Goal: Information Seeking & Learning: Find contact information

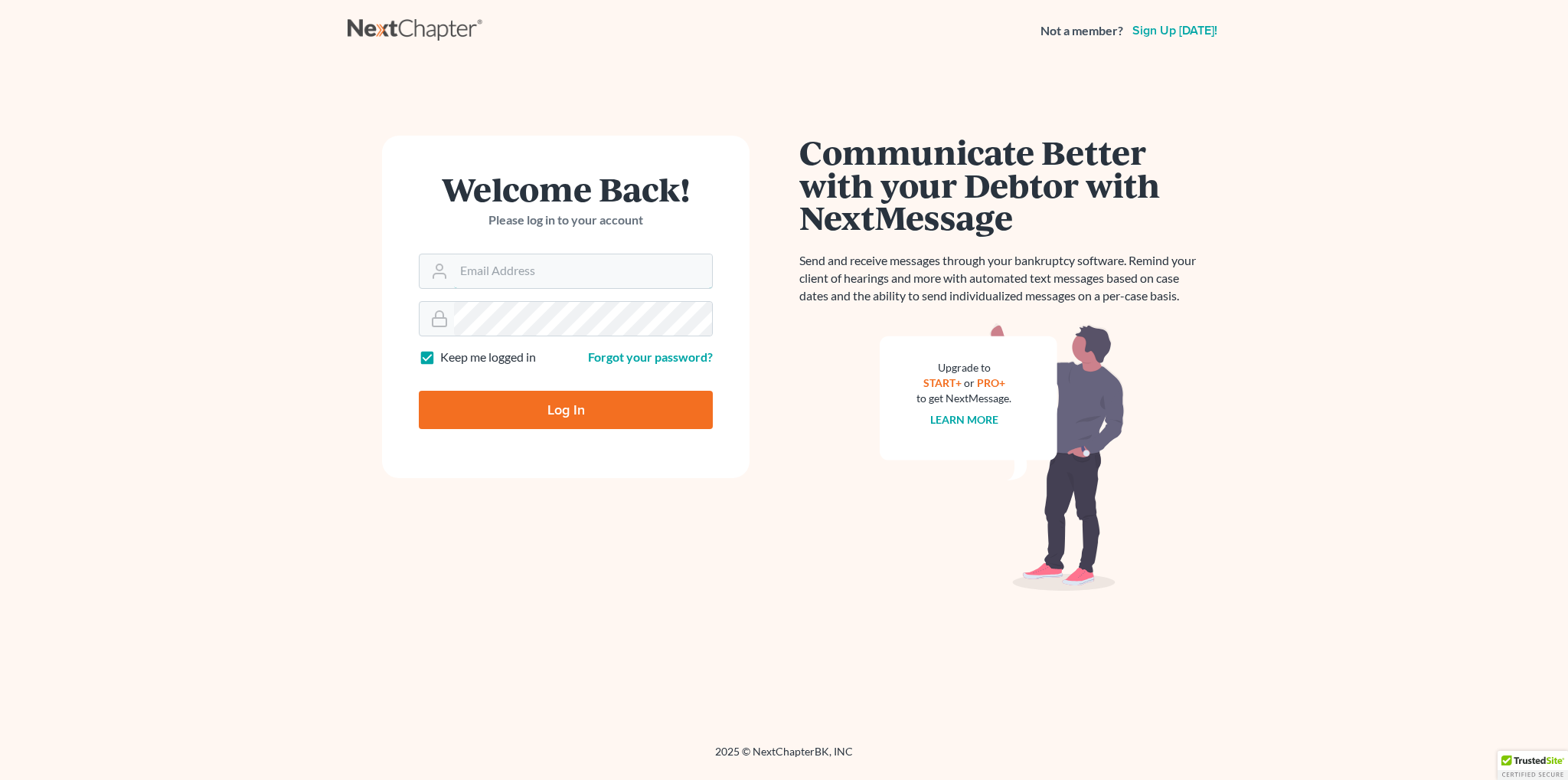
type input "bmccormack@saderlawfirm.com"
click at [572, 414] on input "Log In" at bounding box center [565, 409] width 294 height 38
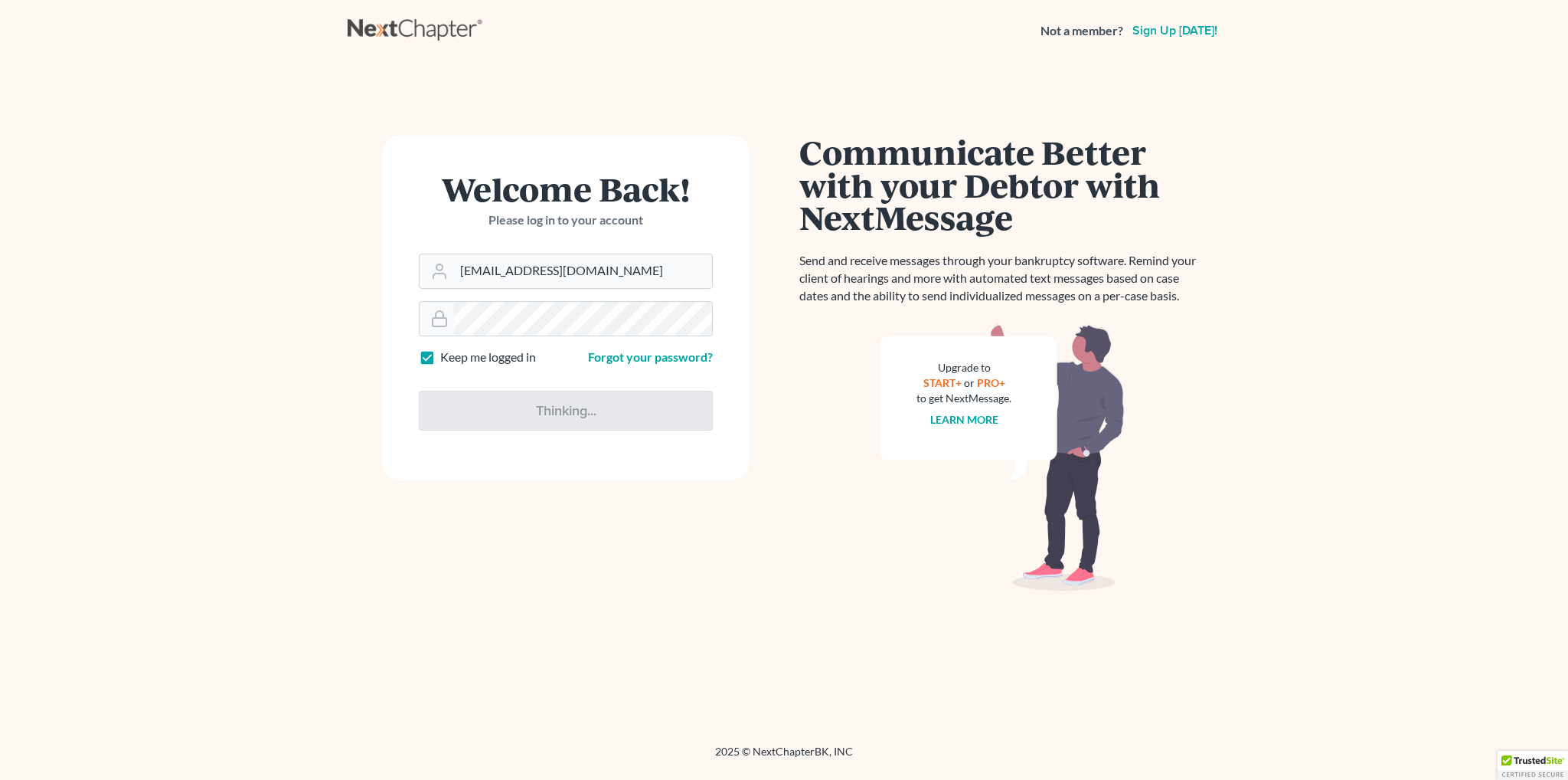
type input "Thinking..."
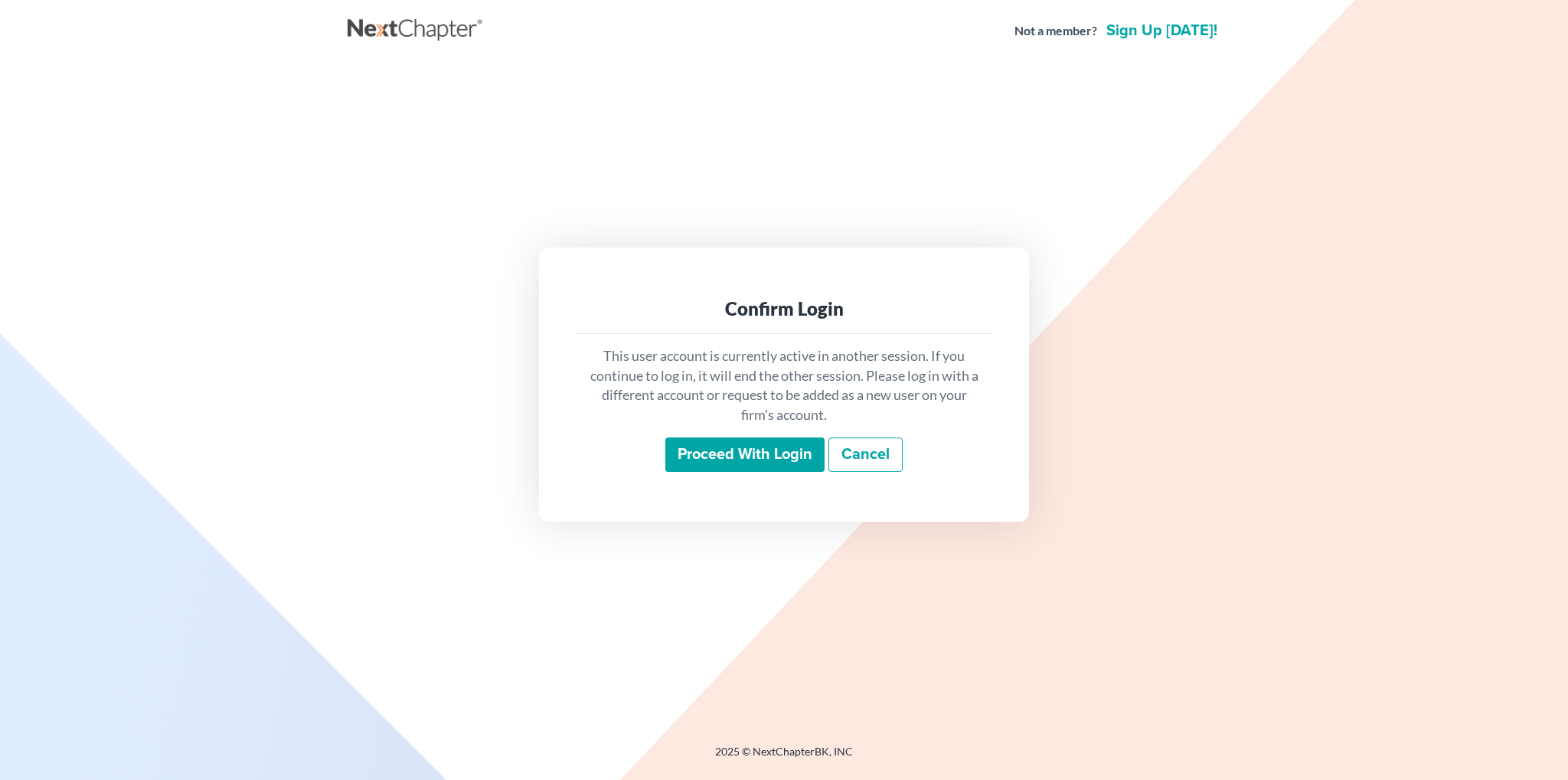
click at [758, 456] on input "Proceed with login" at bounding box center [746, 455] width 159 height 35
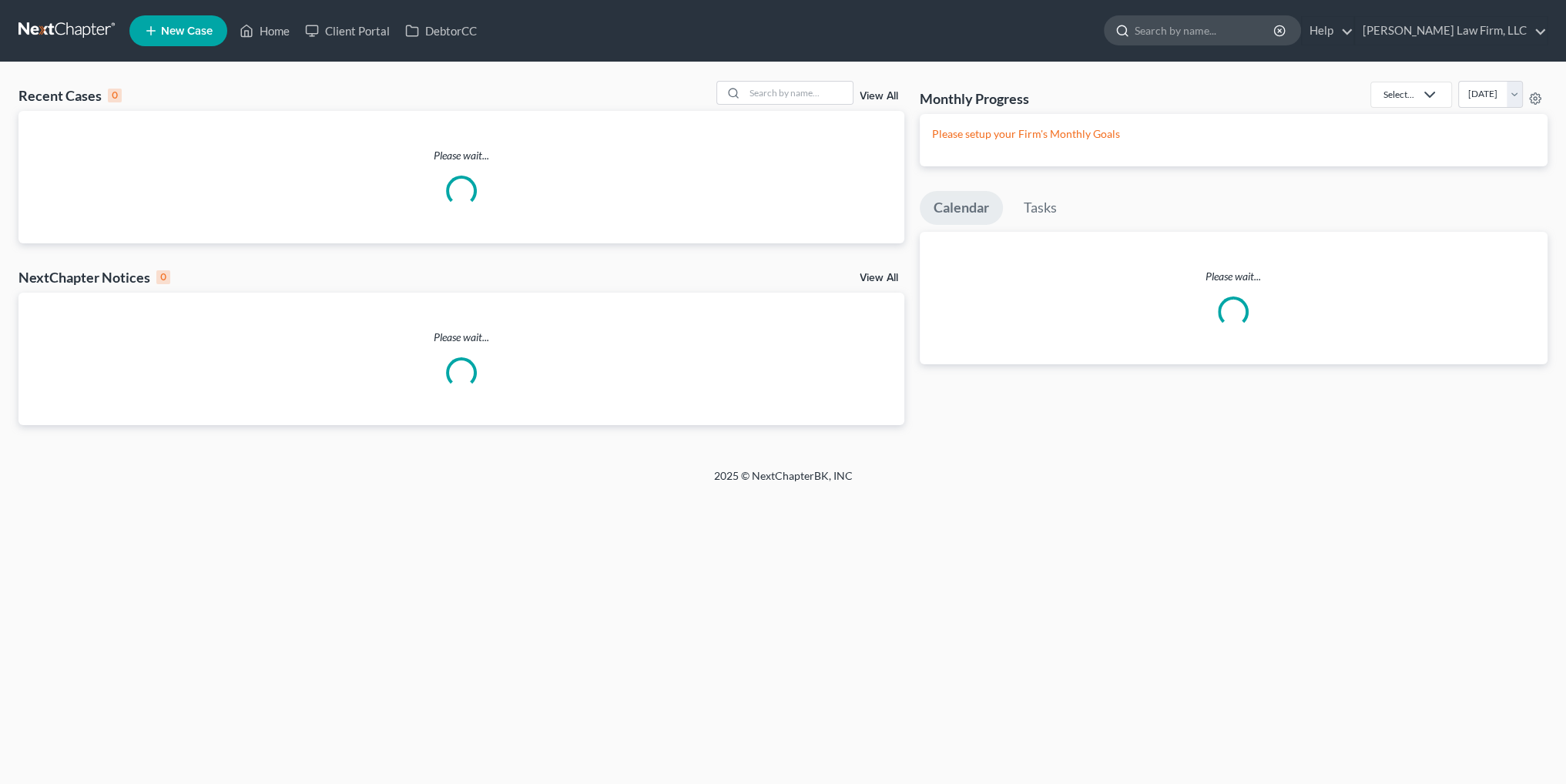
click at [1275, 31] on input "search" at bounding box center [1204, 30] width 141 height 28
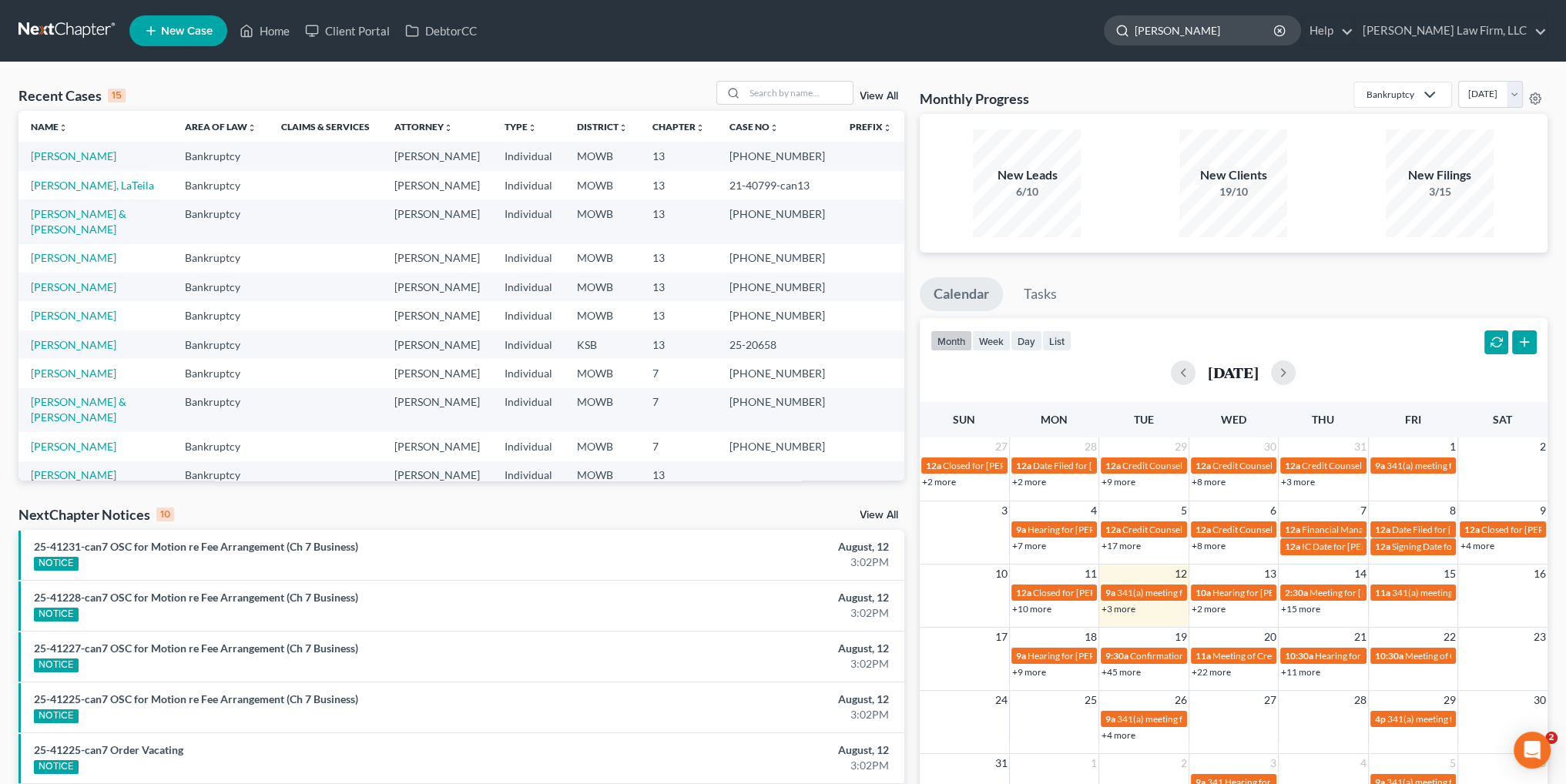
type input "birks"
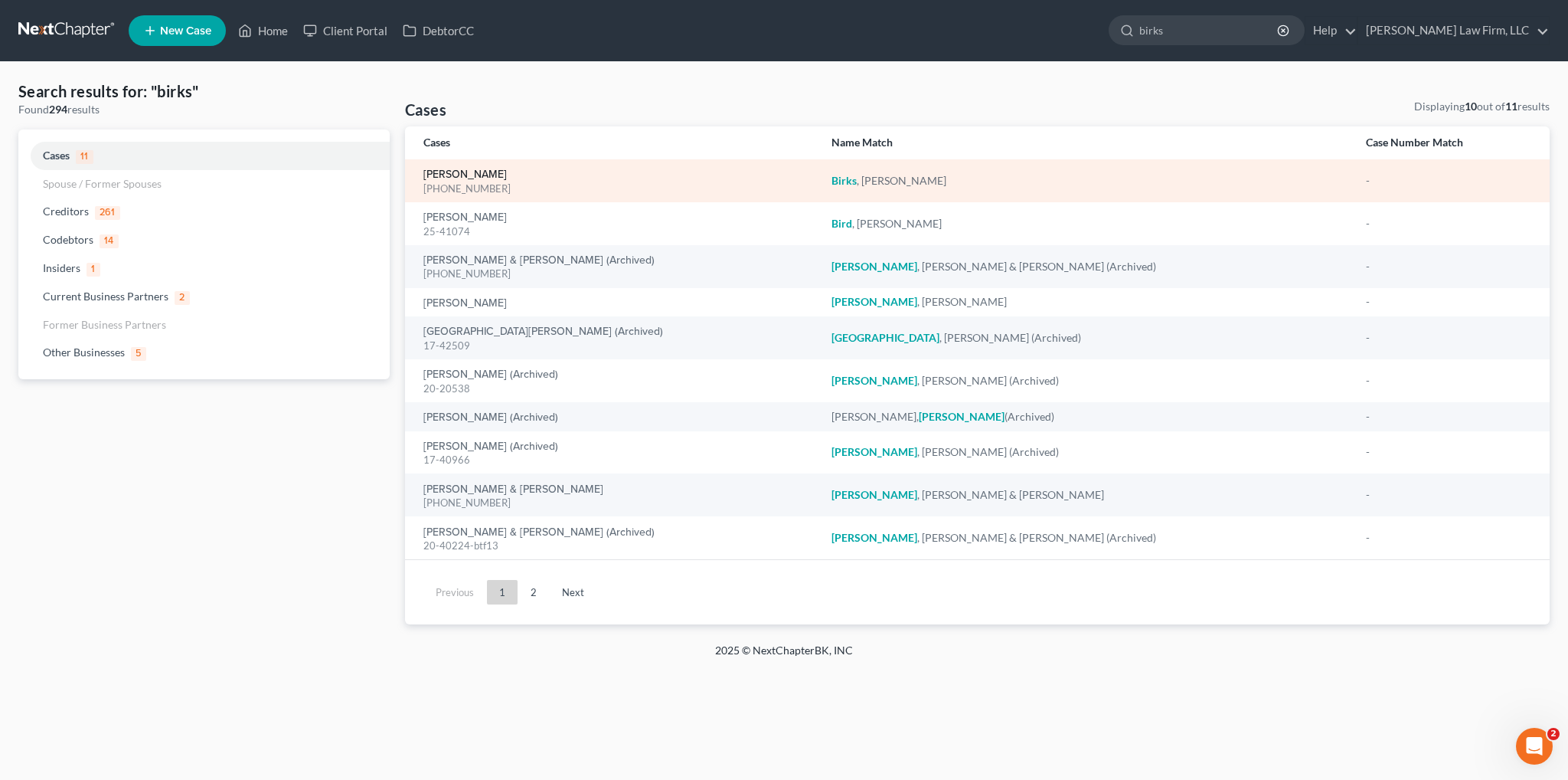
click at [466, 172] on link "[PERSON_NAME]" at bounding box center [466, 175] width 83 height 11
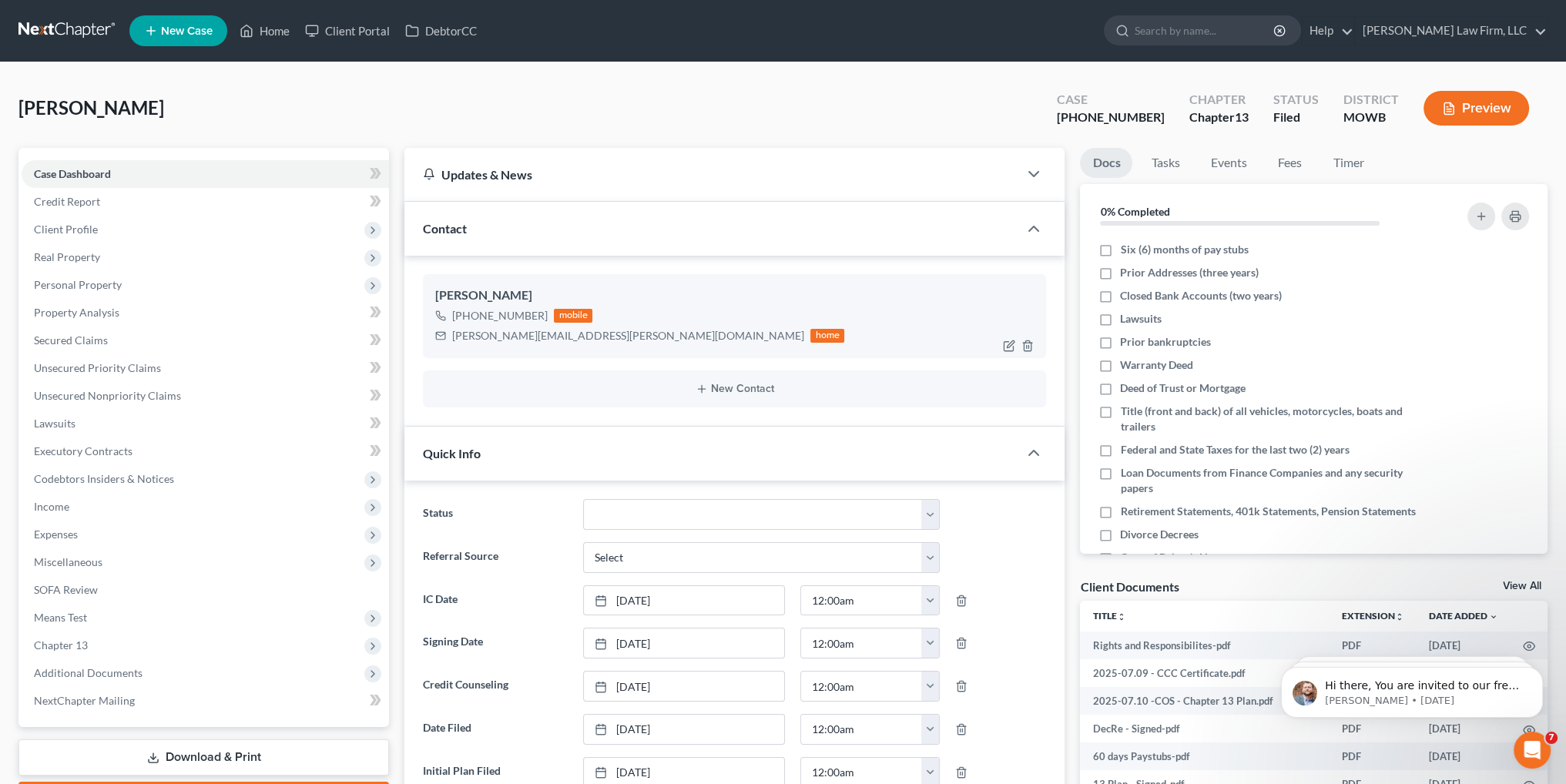
drag, startPoint x: 540, startPoint y: 311, endPoint x: 459, endPoint y: 313, distance: 81.0
click at [459, 313] on div "[PHONE_NUMBER]" at bounding box center [499, 315] width 96 height 15
copy div "[PHONE_NUMBER]"
